Goal: Check status: Check status

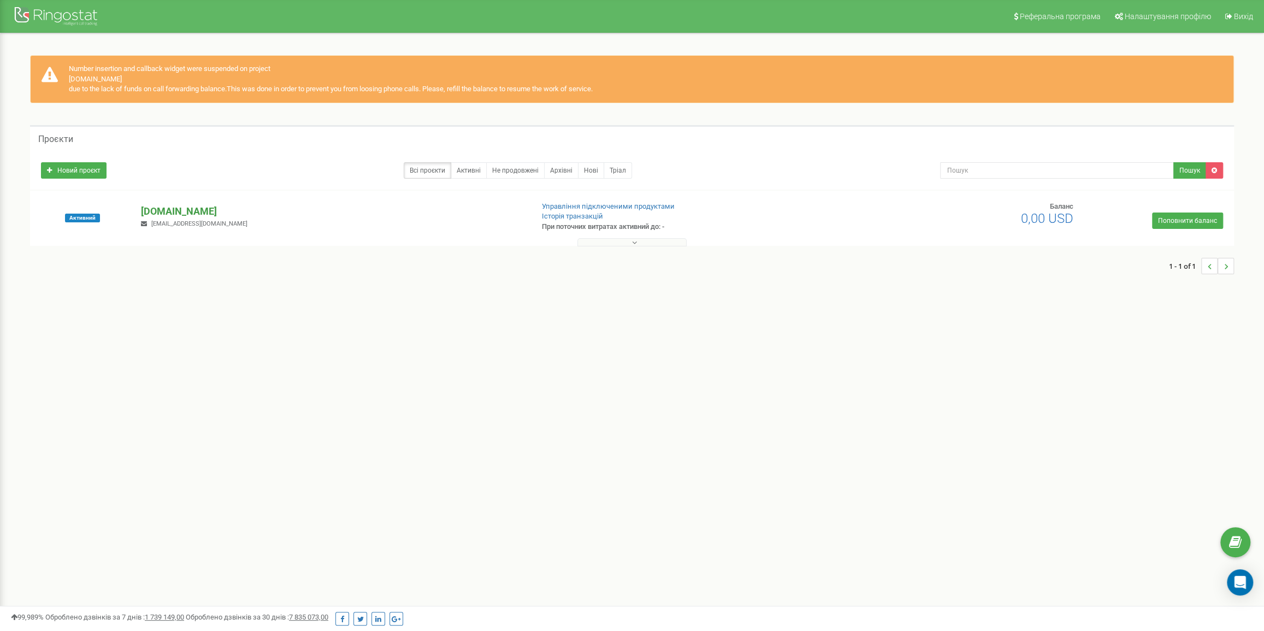
click at [146, 208] on p "[DOMAIN_NAME]" at bounding box center [332, 211] width 383 height 14
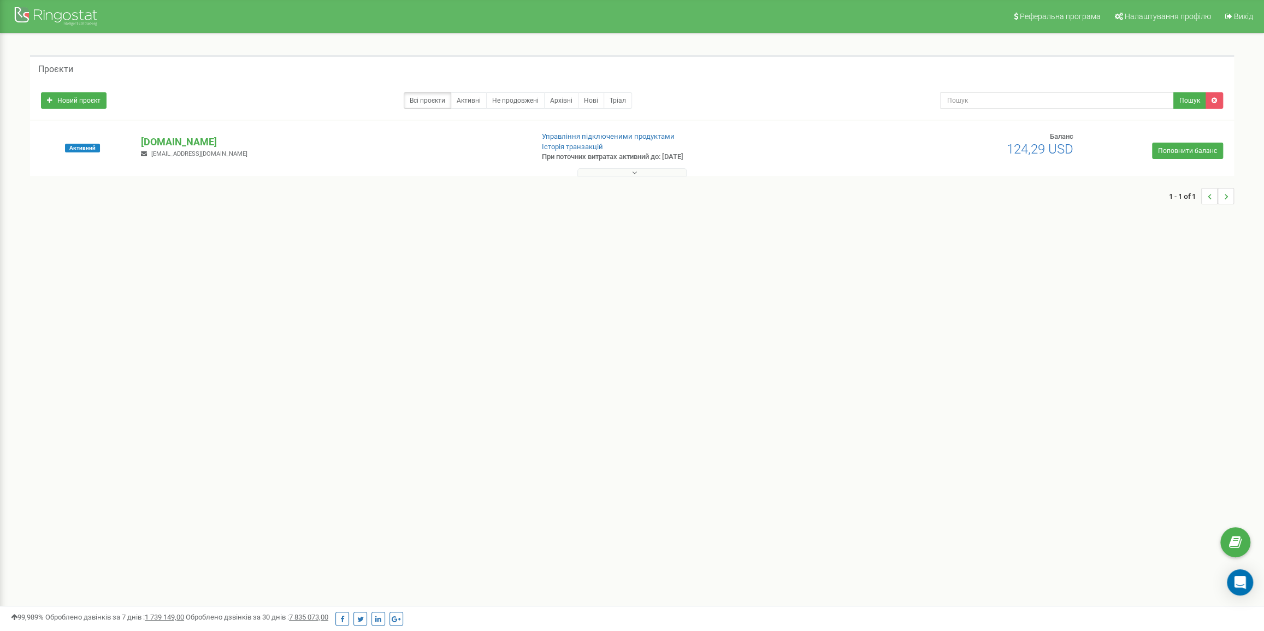
drag, startPoint x: 156, startPoint y: 140, endPoint x: 160, endPoint y: 169, distance: 29.8
click at [156, 142] on p "[DOMAIN_NAME]" at bounding box center [332, 142] width 383 height 14
drag, startPoint x: 138, startPoint y: 393, endPoint x: 139, endPoint y: 386, distance: 7.2
click at [138, 392] on div "Реферальна програма Налаштування профілю Вихід Проєкти Новий проєкт Всі проєкти…" at bounding box center [632, 328] width 1264 height 656
click at [165, 142] on p "[DOMAIN_NAME]" at bounding box center [332, 142] width 383 height 14
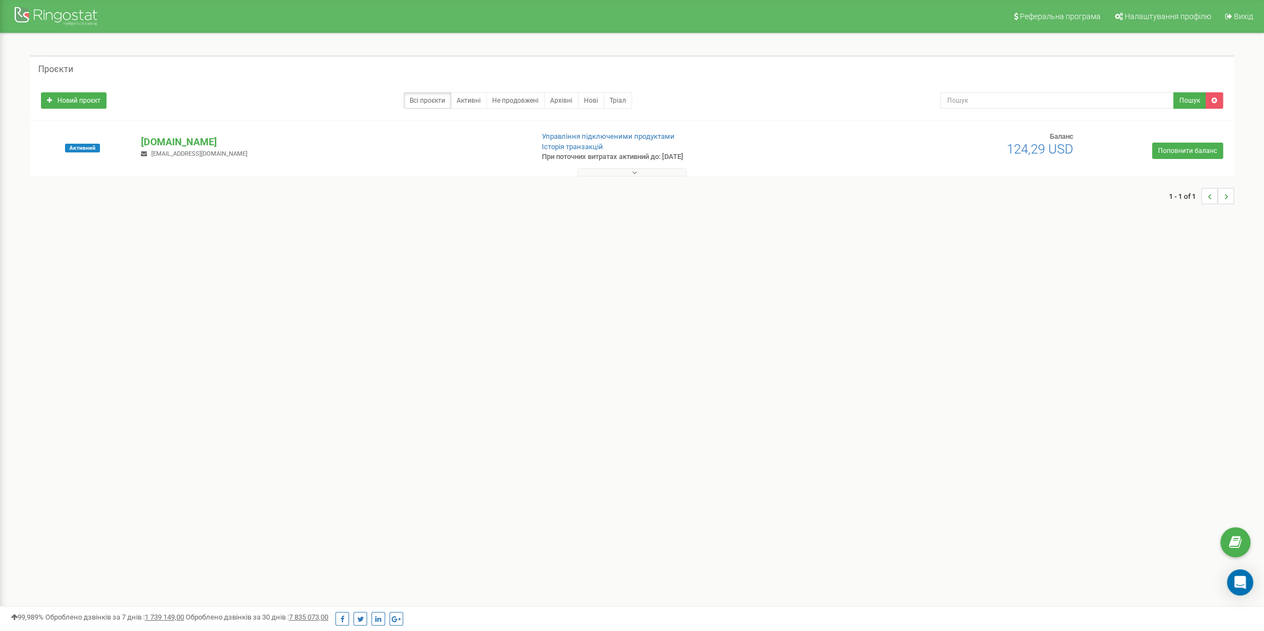
drag, startPoint x: 164, startPoint y: 138, endPoint x: 167, endPoint y: 167, distance: 29.1
click at [164, 138] on p "[DOMAIN_NAME]" at bounding box center [332, 142] width 383 height 14
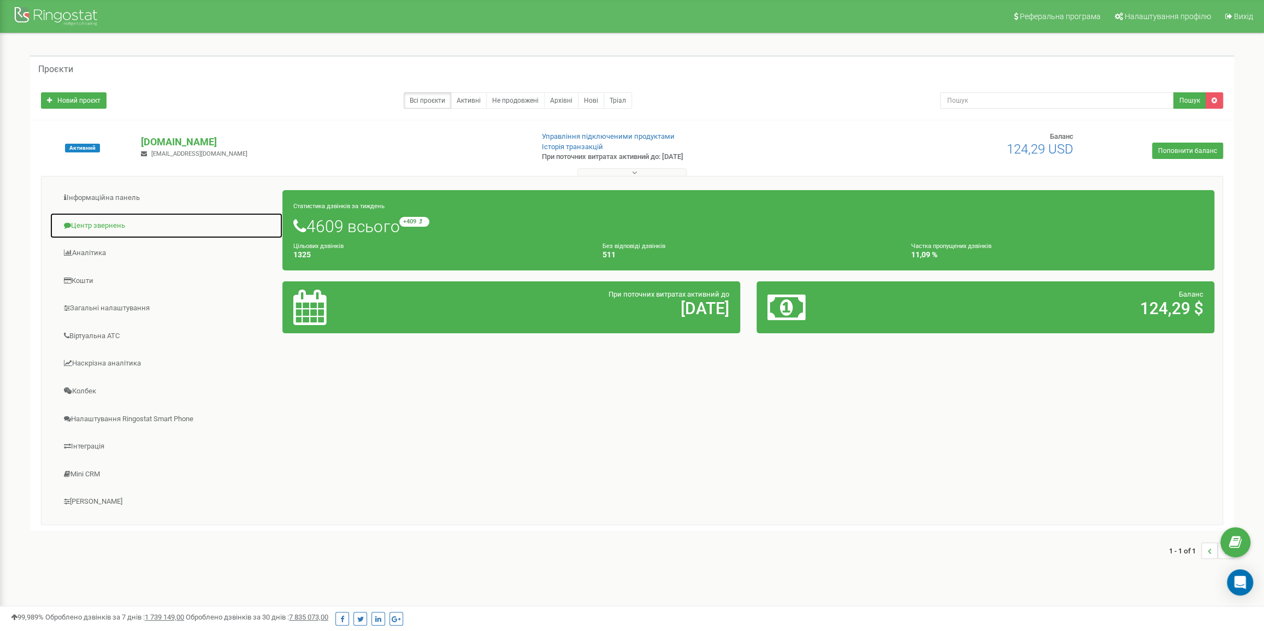
click at [100, 220] on link "Центр звернень" at bounding box center [166, 226] width 233 height 27
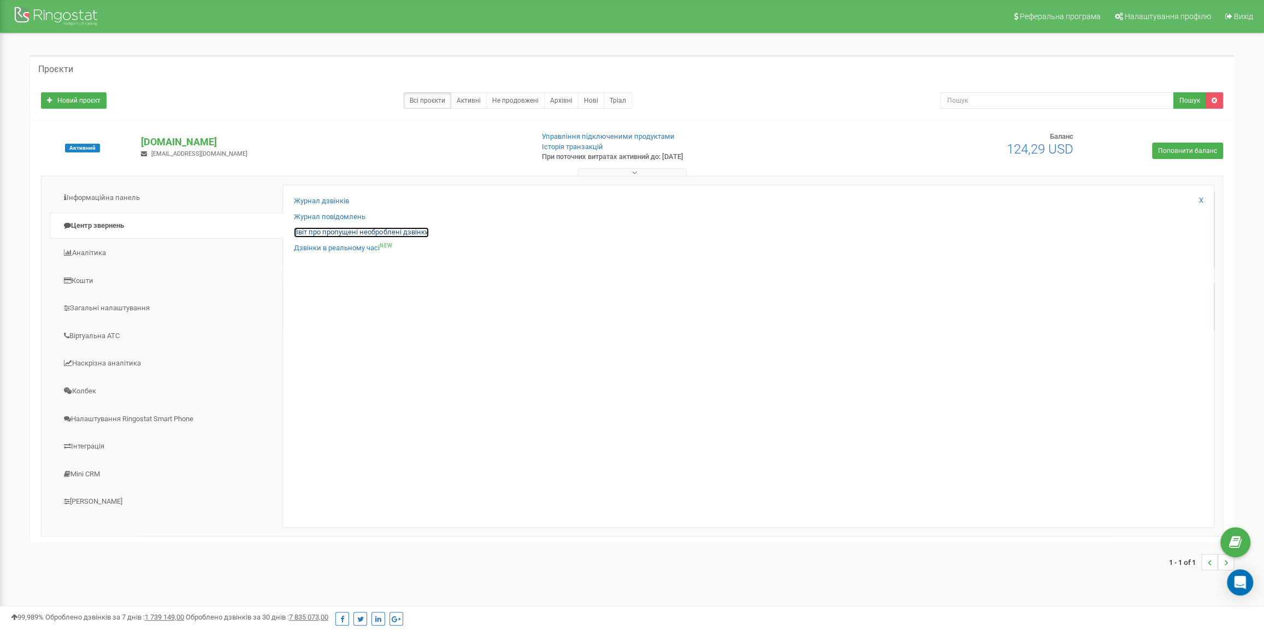
click at [307, 232] on link "Звіт про пропущені необроблені дзвінки" at bounding box center [361, 232] width 135 height 10
